Goal: Task Accomplishment & Management: Use online tool/utility

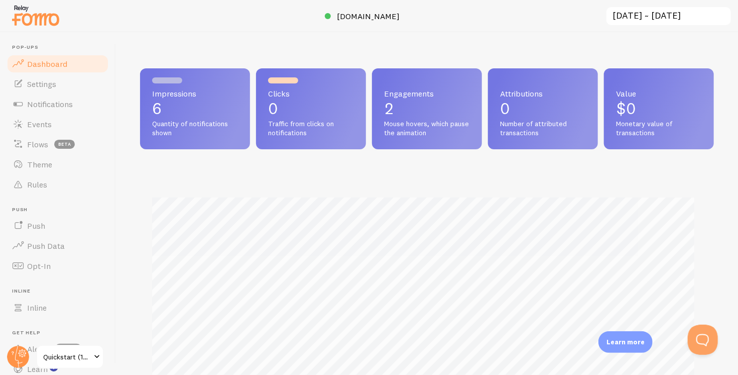
scroll to position [264, 566]
click at [46, 101] on span "Notifications" at bounding box center [50, 104] width 46 height 10
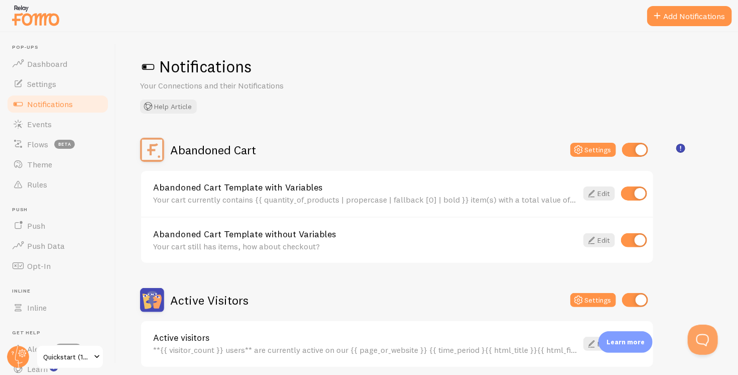
click at [298, 196] on div "Your cart currently contains {{ quantity_of_products | propercase | fallback [0…" at bounding box center [365, 199] width 424 height 9
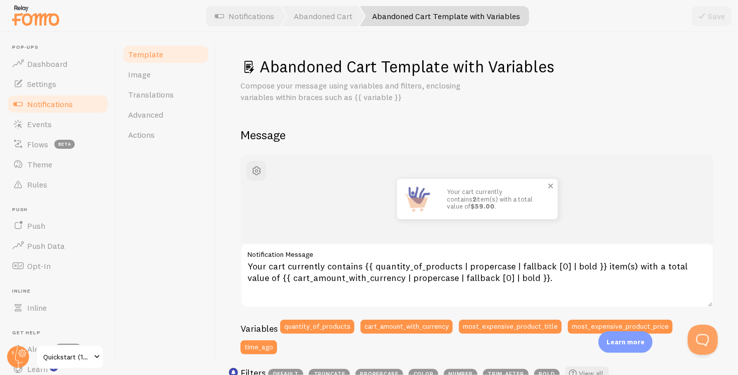
click at [473, 193] on p "Your cart currently contains 2 item(s) with a total value of $59.00 ." at bounding box center [497, 199] width 100 height 22
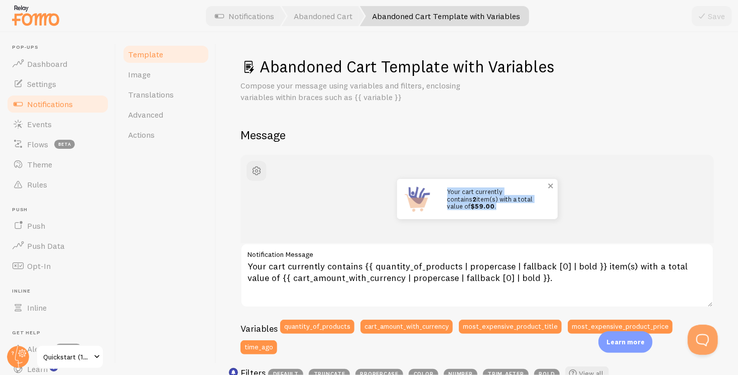
click at [473, 193] on p "Your cart currently contains 2 item(s) with a total value of $59.00 ." at bounding box center [497, 199] width 100 height 22
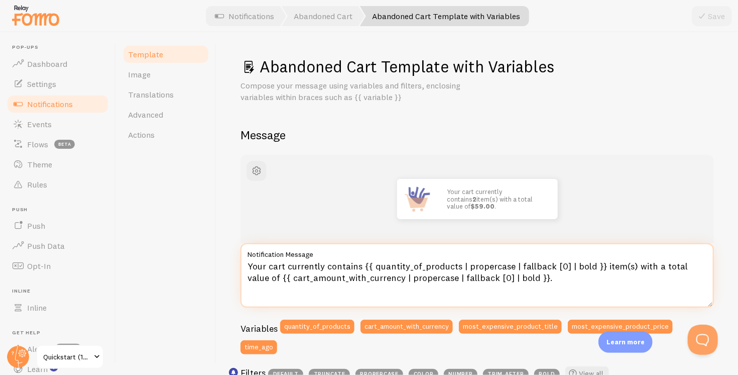
click at [381, 279] on textarea "Your cart currently contains {{ quantity_of_products | propercase | fallback [0…" at bounding box center [478, 275] width 474 height 64
click at [572, 281] on textarea "Your cart currently contains {{ quantity_of_products | propercase | fallback [0…" at bounding box center [478, 275] width 474 height 64
drag, startPoint x: 572, startPoint y: 281, endPoint x: 205, endPoint y: 252, distance: 368.2
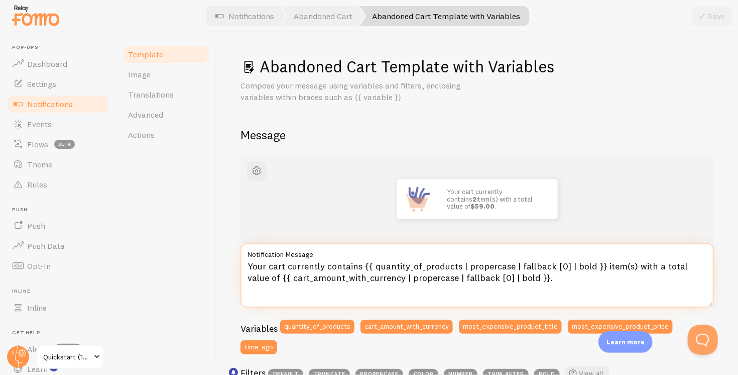
click at [205, 252] on div "Template Image Translations Advanced Actions Abandoned Cart Template with Varia…" at bounding box center [427, 203] width 622 height 342
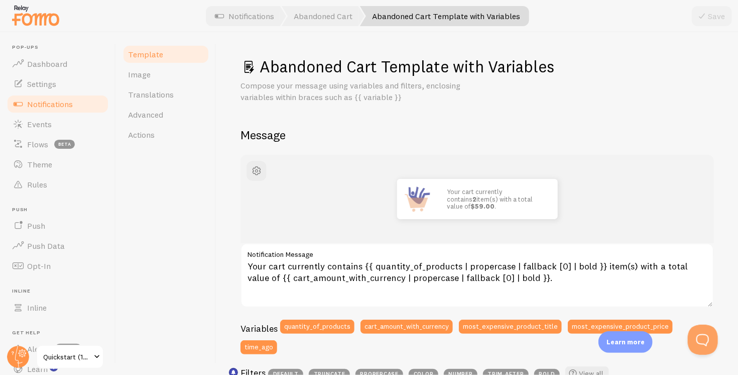
click at [187, 249] on div "Template Image Translations Advanced Actions" at bounding box center [166, 203] width 100 height 342
click at [304, 77] on div "Abandoned Cart Template with Variables Compose your message using variables and…" at bounding box center [478, 79] width 474 height 47
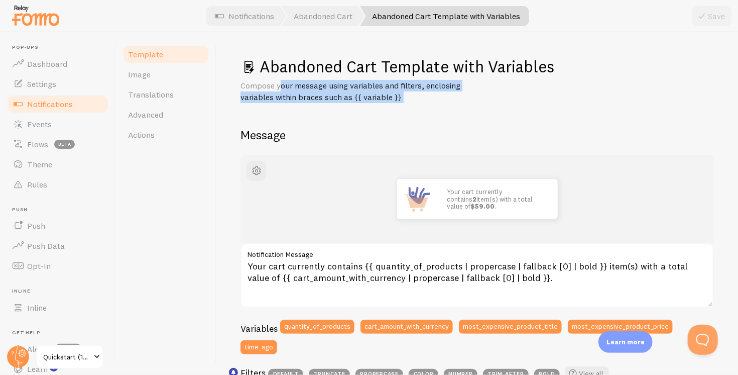
drag, startPoint x: 304, startPoint y: 77, endPoint x: 311, endPoint y: 103, distance: 27.2
click at [309, 99] on div "Abandoned Cart Template with Variables Compose your message using variables and…" at bounding box center [478, 79] width 474 height 47
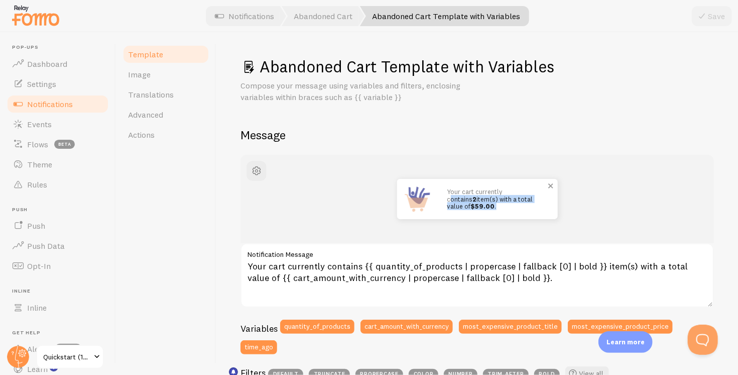
drag, startPoint x: 504, startPoint y: 192, endPoint x: 540, endPoint y: 207, distance: 39.2
click at [540, 207] on p "Your cart currently contains 2 item(s) with a total value of $59.00 ." at bounding box center [497, 199] width 100 height 22
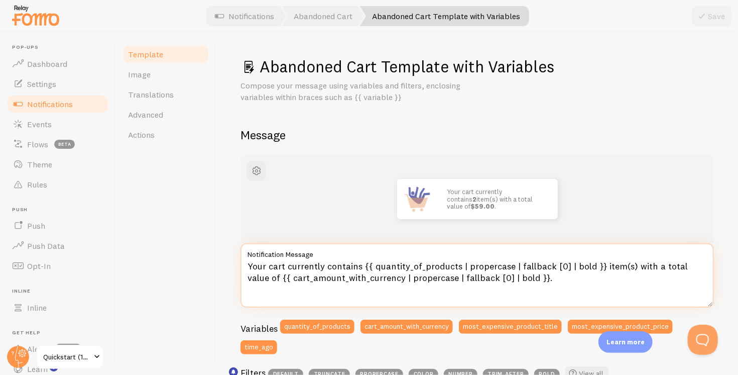
click at [397, 263] on textarea "Your cart currently contains {{ quantity_of_products | propercase | fallback [0…" at bounding box center [478, 275] width 474 height 64
drag, startPoint x: 397, startPoint y: 263, endPoint x: 582, endPoint y: 261, distance: 185.3
click at [582, 261] on textarea "Your cart currently contains {{ quantity_of_products | propercase | fallback [0…" at bounding box center [478, 275] width 474 height 64
drag, startPoint x: 582, startPoint y: 261, endPoint x: 259, endPoint y: 266, distance: 323.4
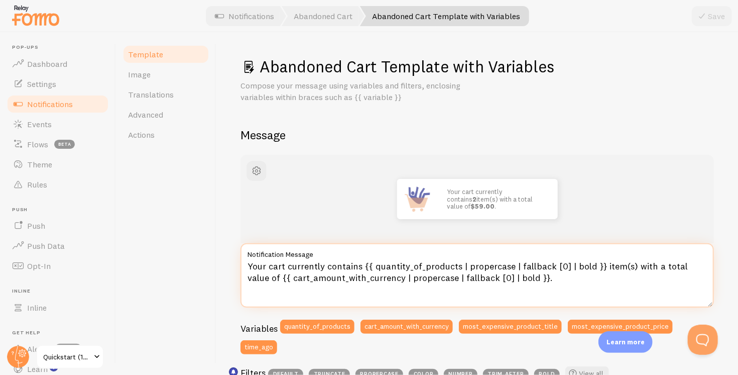
click at [259, 266] on textarea "Your cart currently contains {{ quantity_of_products | propercase | fallback [0…" at bounding box center [478, 275] width 474 height 64
click at [668, 265] on textarea "Your cart currently contains {{ quantity_of_products | propercase | fallback [0…" at bounding box center [478, 275] width 474 height 64
click at [610, 283] on textarea "Your cart currently contains {{ quantity_of_products | propercase | fallback [0…" at bounding box center [478, 275] width 474 height 64
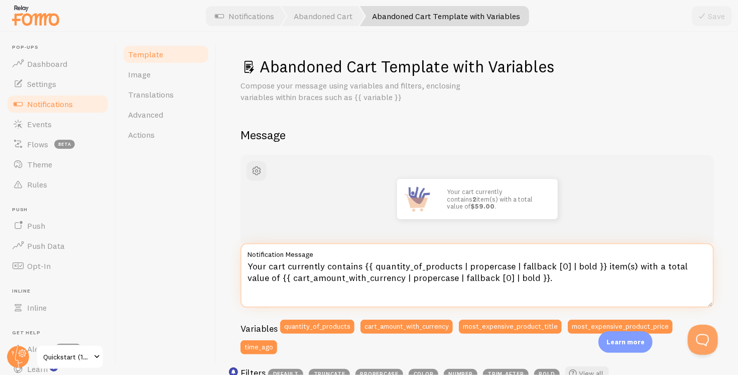
drag, startPoint x: 531, startPoint y: 282, endPoint x: 209, endPoint y: 259, distance: 322.7
click at [209, 259] on div "Template Image Translations Advanced Actions Abandoned Cart Template with Varia…" at bounding box center [427, 203] width 622 height 342
click at [330, 273] on textarea "Your cart currently contains {{ quantity_of_products | propercase | fallback [0…" at bounding box center [478, 275] width 474 height 64
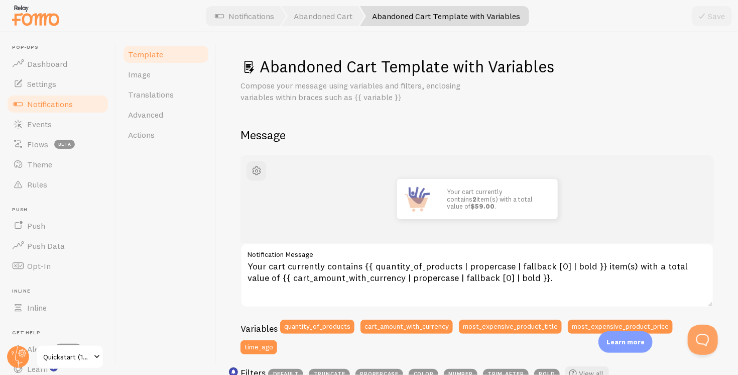
click at [338, 63] on h1 "Abandoned Cart Template with Variables" at bounding box center [478, 66] width 474 height 21
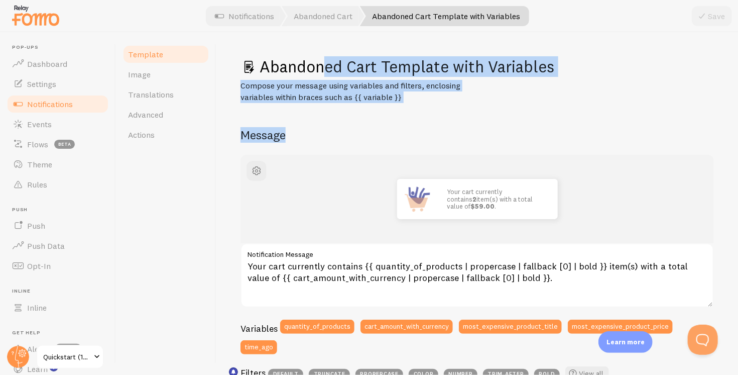
drag, startPoint x: 338, startPoint y: 63, endPoint x: 368, endPoint y: 115, distance: 59.6
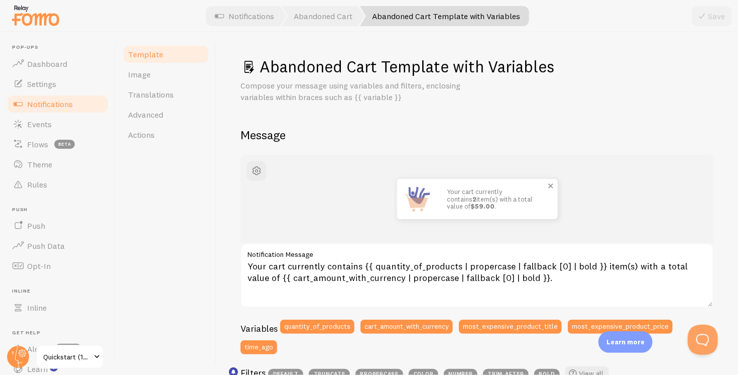
click at [460, 197] on p "Your cart currently contains 2 item(s) with a total value of $59.00 ." at bounding box center [497, 199] width 100 height 22
copy p "Your cart currently contains 2 item(s) with a total value of $59.00 ."
click at [483, 198] on p "Your cart currently contains 2 item(s) with a total value of $59.00 ." at bounding box center [497, 199] width 100 height 22
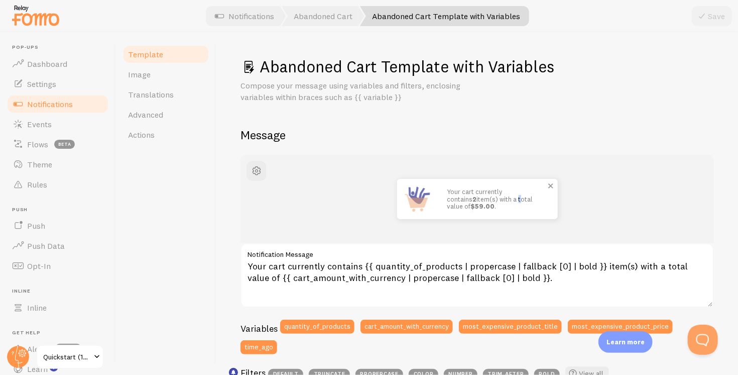
click at [483, 198] on p "Your cart currently contains 2 item(s) with a total value of $59.00 ." at bounding box center [497, 199] width 100 height 22
click at [164, 211] on div "Template Image Translations Advanced Actions" at bounding box center [166, 203] width 100 height 342
drag, startPoint x: 442, startPoint y: 190, endPoint x: 470, endPoint y: 206, distance: 31.3
click at [470, 206] on div "Your cart currently contains 2 item(s) with a total value of $59.00 ." at bounding box center [497, 199] width 121 height 40
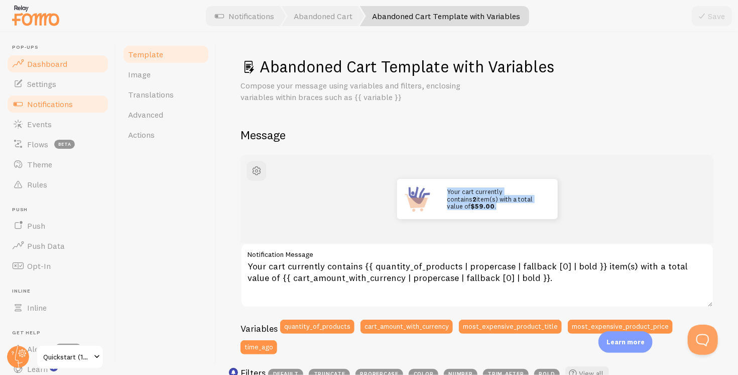
copy p "Your cart currently contains 2 item(s) with a total value of $59.00 ."
click at [490, 201] on p "Your cart currently contains 2 item(s) with a total value of $59.00 ." at bounding box center [497, 199] width 100 height 22
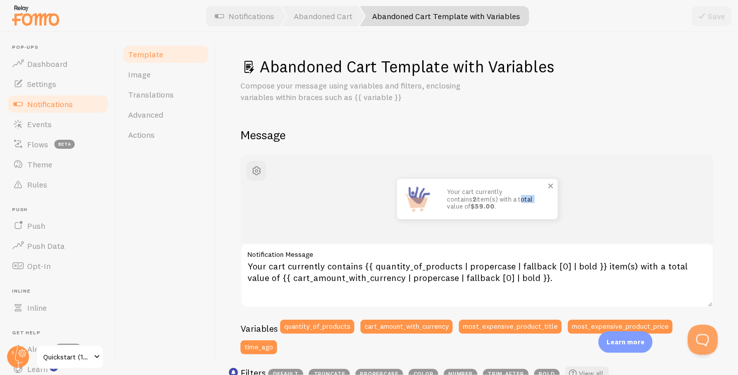
click at [490, 201] on p "Your cart currently contains 2 item(s) with a total value of $59.00 ." at bounding box center [497, 199] width 100 height 22
